Goal: Task Accomplishment & Management: Use online tool/utility

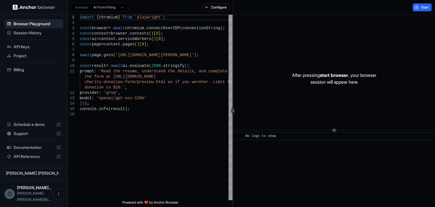
click at [35, 34] on span "Session History" at bounding box center [37, 33] width 47 height 6
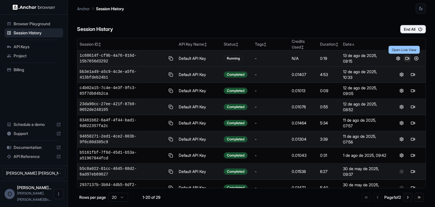
click at [403, 59] on button at bounding box center [406, 58] width 7 height 7
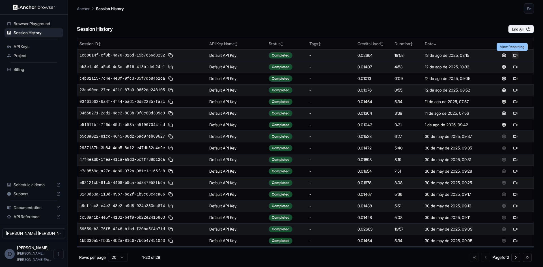
click at [434, 55] on button at bounding box center [515, 55] width 7 height 7
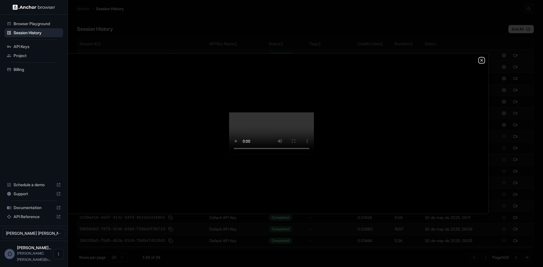
click at [434, 58] on icon "button" at bounding box center [482, 60] width 5 height 5
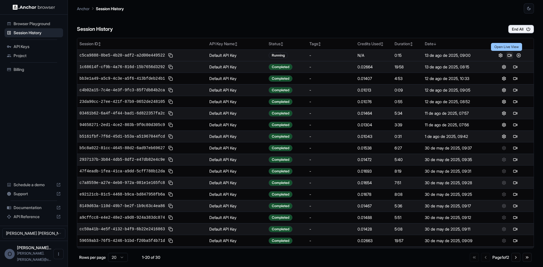
click at [506, 55] on button at bounding box center [509, 55] width 7 height 7
click at [515, 56] on button at bounding box center [518, 55] width 7 height 7
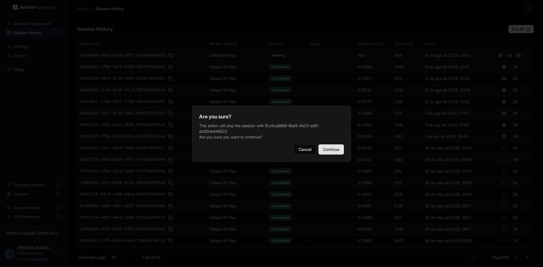
click at [333, 149] on button "Continue" at bounding box center [331, 150] width 25 height 10
